Goal: Navigation & Orientation: Find specific page/section

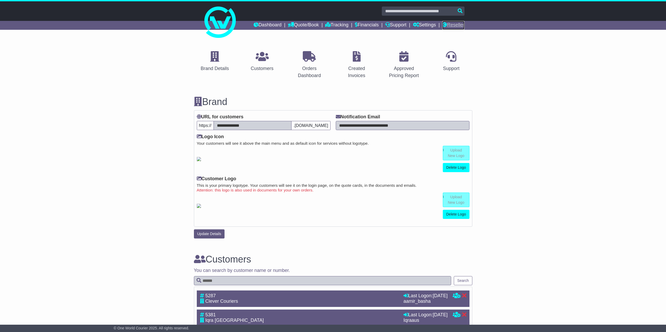
click at [462, 23] on link "Reseller" at bounding box center [453, 25] width 22 height 9
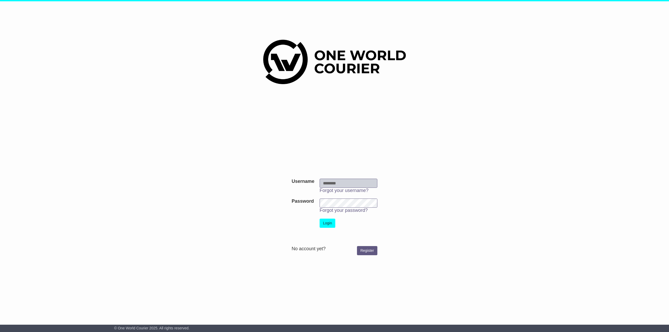
type input "********"
click at [333, 222] on button "Login" at bounding box center [328, 223] width 16 height 9
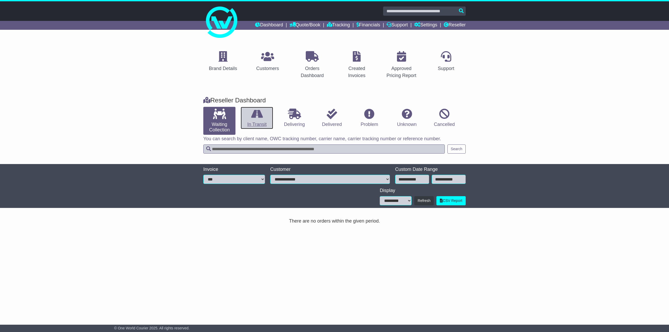
click at [249, 114] on link "In Transit" at bounding box center [257, 118] width 32 height 22
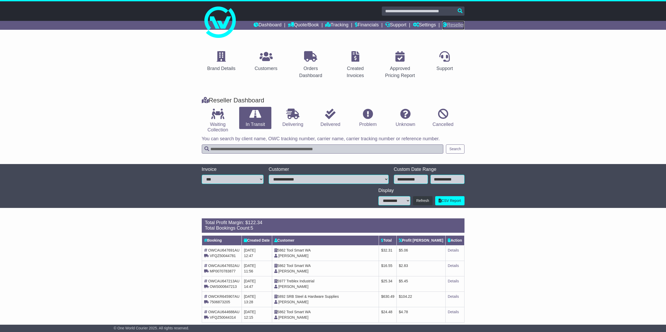
click at [460, 26] on link "Reseller" at bounding box center [453, 25] width 22 height 9
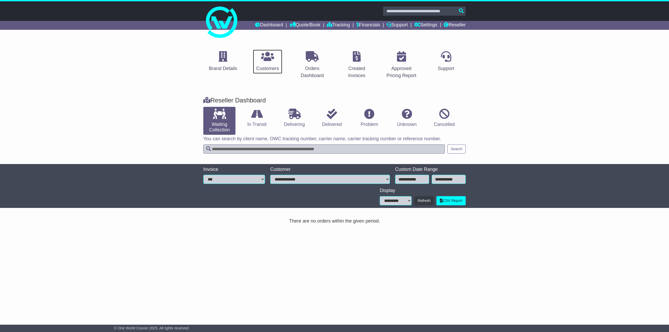
click at [268, 67] on div "Customers" at bounding box center [267, 68] width 23 height 7
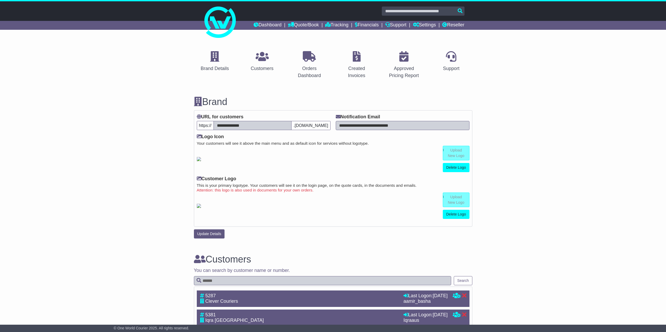
click at [464, 25] on div "Dashboard Quote/Book Domestic International Saved Quotes Drafts Domestic Quote …" at bounding box center [333, 25] width 268 height 9
click at [459, 26] on link "Reseller" at bounding box center [453, 25] width 22 height 9
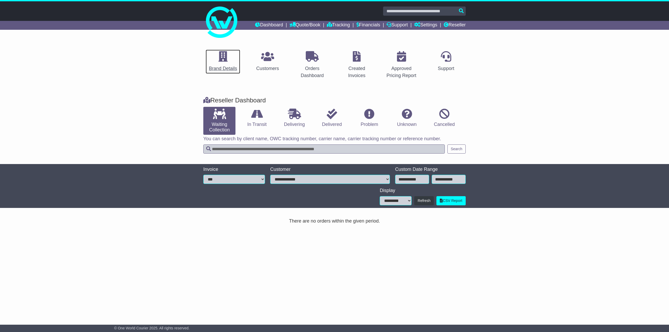
click at [214, 63] on link "Brand Details" at bounding box center [223, 61] width 35 height 25
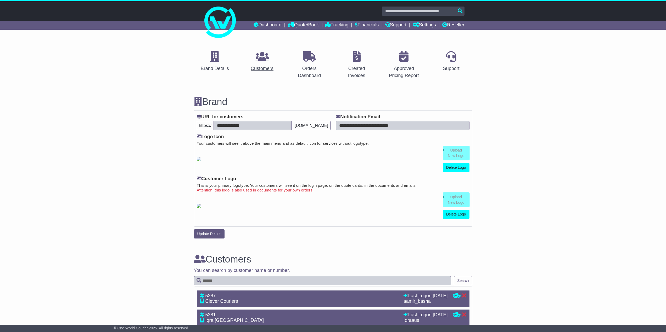
click at [258, 62] on p at bounding box center [262, 56] width 23 height 11
click at [358, 65] on link "Created Invoices" at bounding box center [357, 65] width 42 height 32
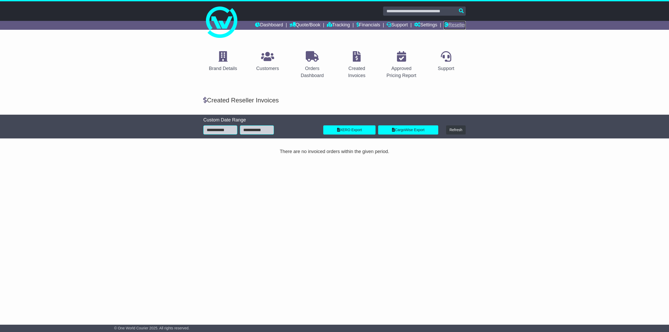
click at [456, 28] on link "Reseller" at bounding box center [455, 25] width 22 height 9
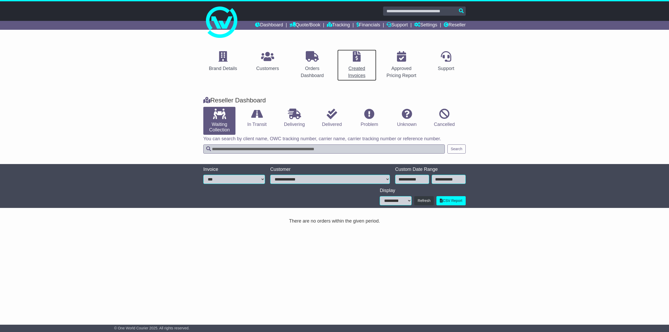
click at [350, 60] on p at bounding box center [357, 56] width 33 height 11
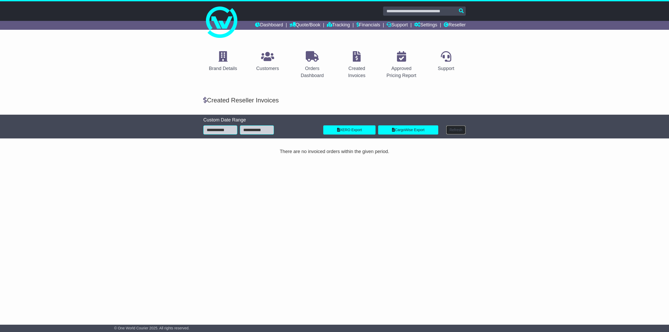
click at [465, 129] on button "Refresh" at bounding box center [456, 130] width 20 height 9
click at [228, 131] on input "**********" at bounding box center [220, 130] width 34 height 9
click at [252, 132] on input "**********" at bounding box center [257, 130] width 34 height 9
click at [383, 196] on div "Brand Details Customers Orders Dashboard Created Invoices Approved Pricing Repo…" at bounding box center [334, 178] width 669 height 278
click at [361, 62] on link "Created Invoices" at bounding box center [356, 65] width 39 height 32
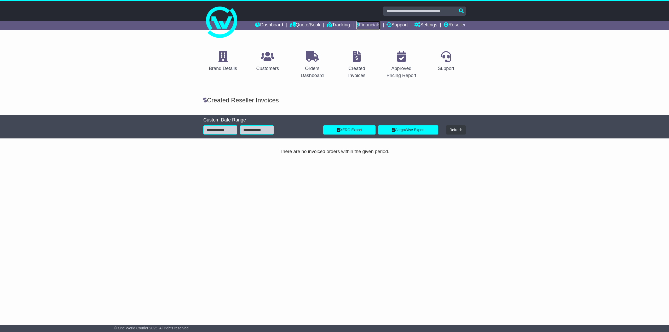
click at [365, 27] on link "Financials" at bounding box center [369, 25] width 24 height 9
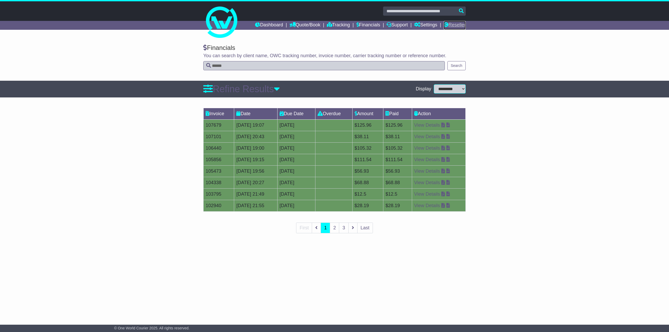
click at [457, 25] on link "Reseller" at bounding box center [455, 25] width 22 height 9
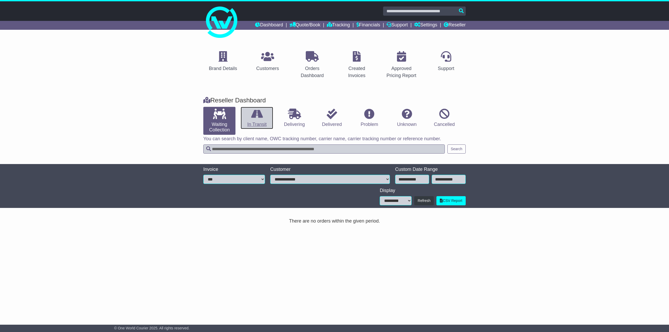
click at [258, 122] on link "In Transit" at bounding box center [257, 118] width 32 height 22
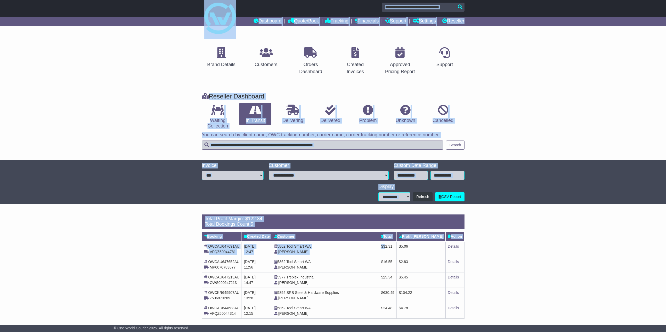
scroll to position [9, 0]
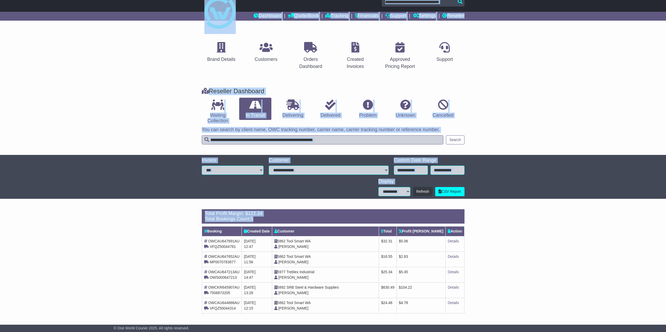
drag, startPoint x: 194, startPoint y: 8, endPoint x: 521, endPoint y: 312, distance: 446.9
click at [521, 312] on div "Dashboard Quote/Book Domestic International Saved Quotes" at bounding box center [333, 162] width 666 height 340
click at [521, 312] on div "Loading... There are no orders within the given period. Total Profit Margin: $ …" at bounding box center [333, 264] width 666 height 115
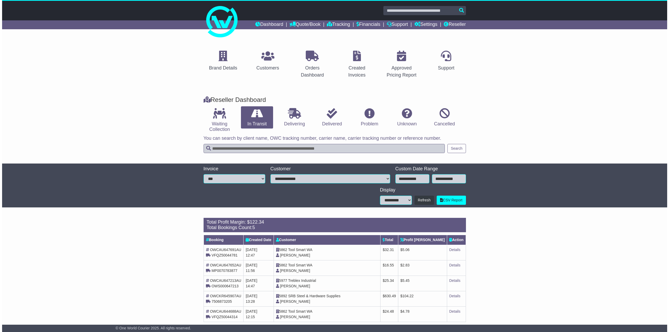
scroll to position [0, 0]
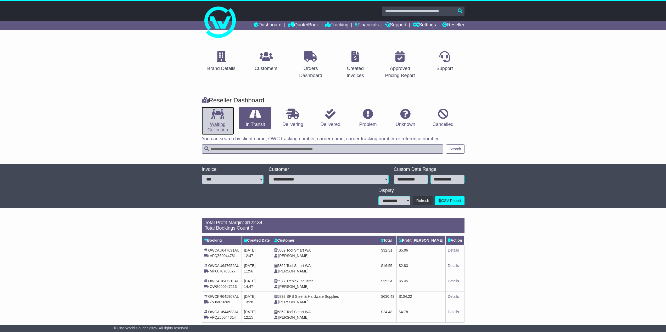
click at [224, 116] on icon at bounding box center [217, 114] width 13 height 10
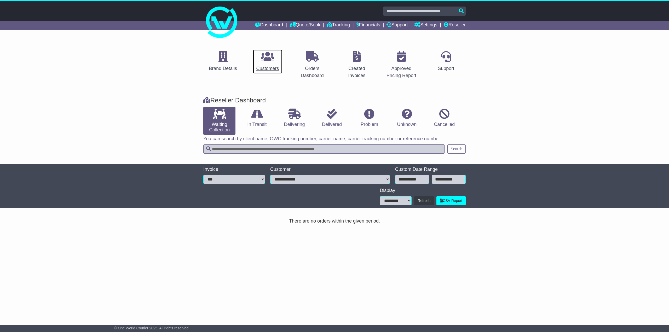
click at [268, 61] on icon at bounding box center [267, 56] width 13 height 10
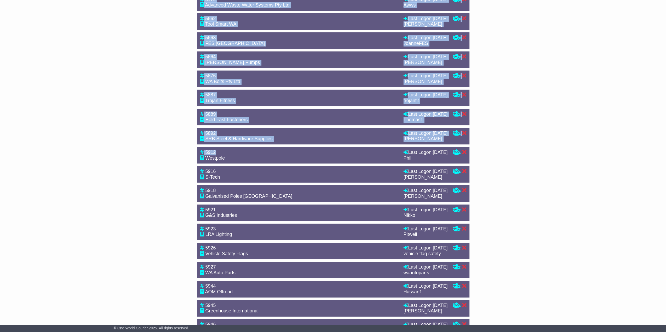
scroll to position [831, 0]
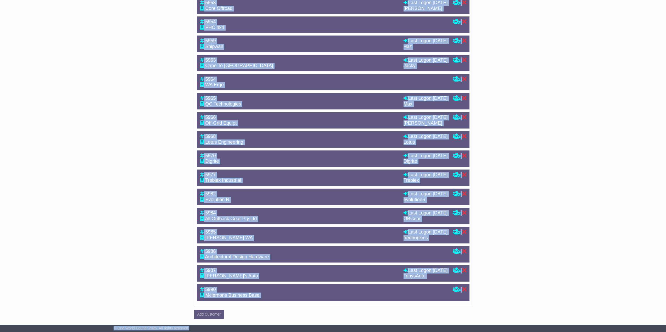
drag, startPoint x: 191, startPoint y: 10, endPoint x: 474, endPoint y: 326, distance: 423.9
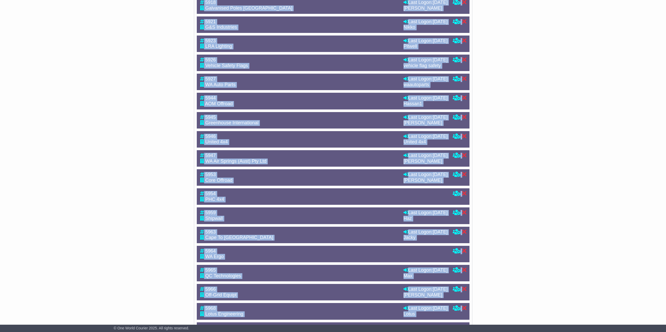
scroll to position [831, 0]
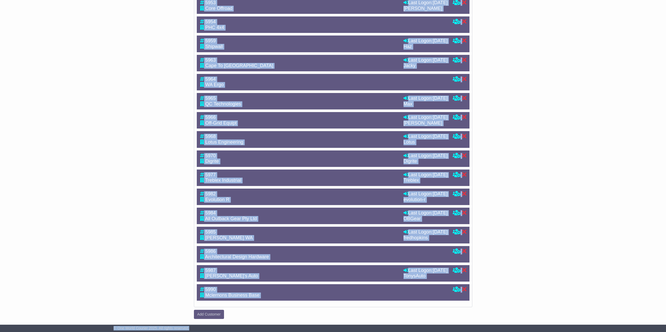
drag, startPoint x: 190, startPoint y: 8, endPoint x: 362, endPoint y: 328, distance: 363.7
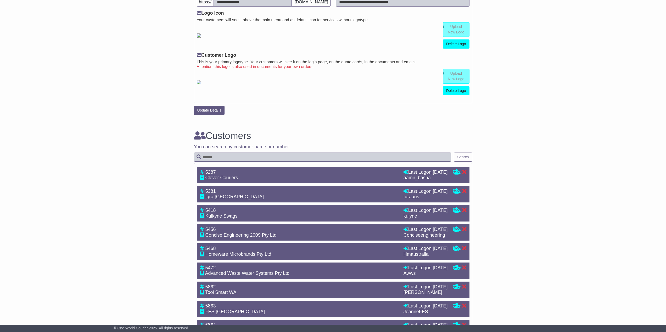
scroll to position [0, 0]
